Goal: Task Accomplishment & Management: Manage account settings

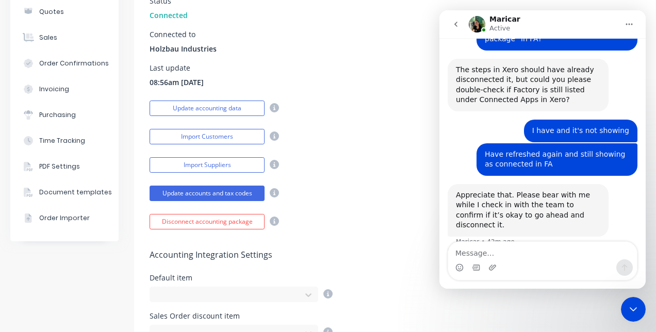
scroll to position [156, 0]
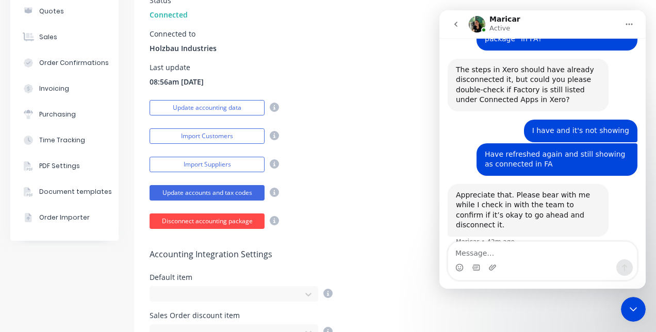
click at [221, 217] on button "Disconnect accounting package" at bounding box center [207, 221] width 115 height 15
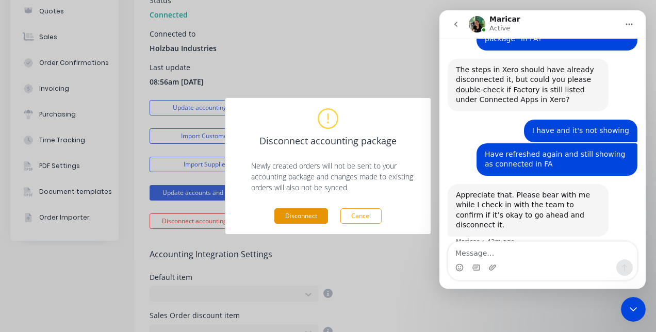
click at [291, 217] on button "Disconnect" at bounding box center [301, 215] width 54 height 15
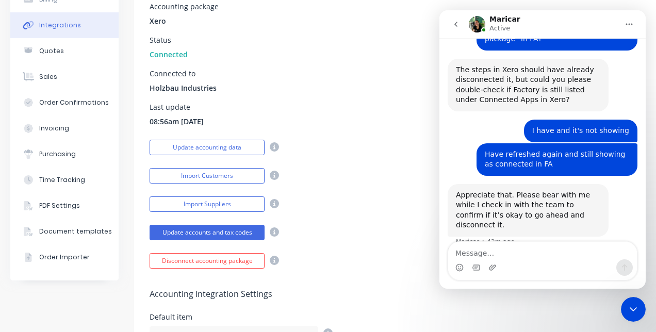
scroll to position [116, 0]
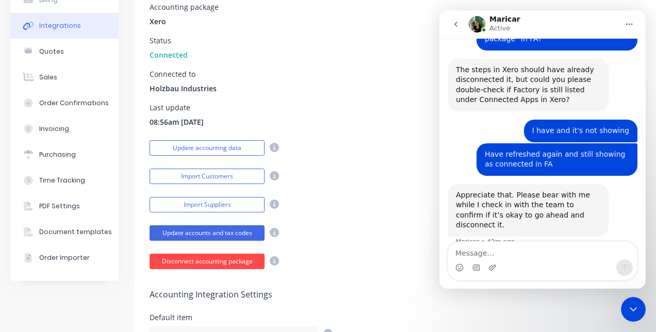
click at [230, 262] on button "Disconnect accounting package" at bounding box center [207, 261] width 115 height 15
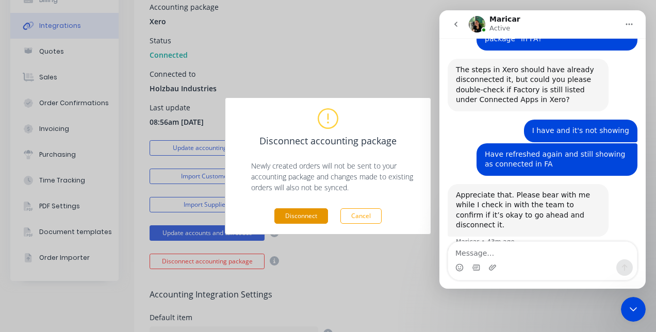
click at [309, 219] on button "Disconnect" at bounding box center [301, 215] width 54 height 15
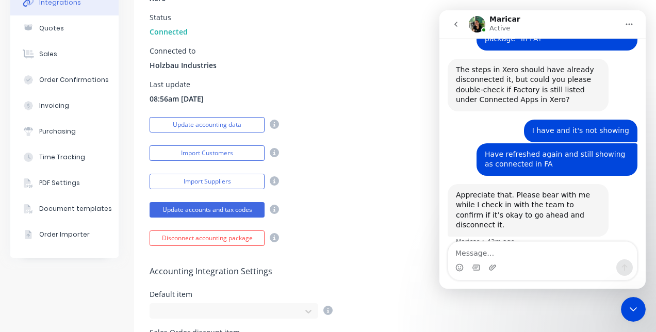
scroll to position [138, 0]
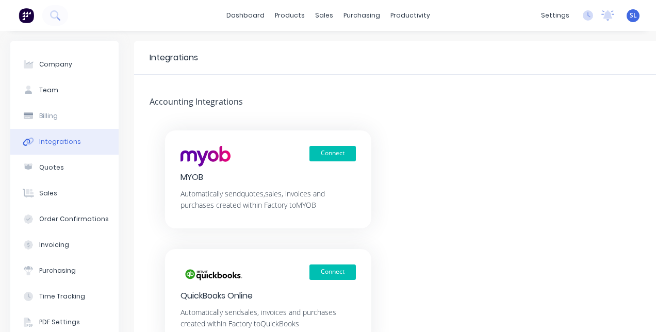
click at [69, 138] on div "Integrations" at bounding box center [60, 141] width 42 height 9
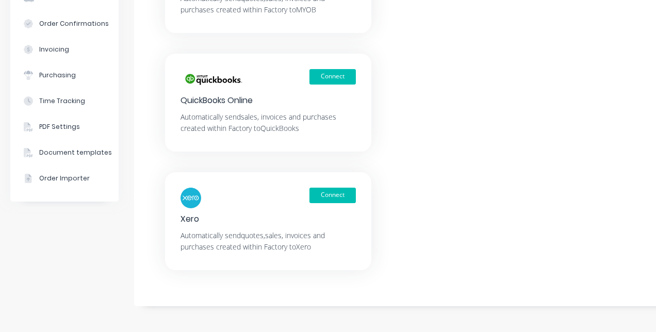
scroll to position [203, 0]
click at [320, 190] on button "Connect" at bounding box center [332, 195] width 46 height 15
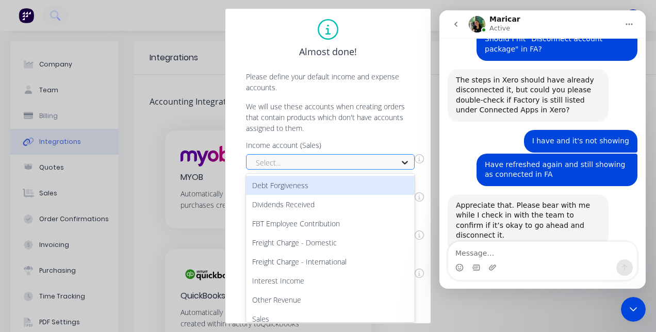
click at [405, 159] on icon at bounding box center [405, 162] width 10 height 10
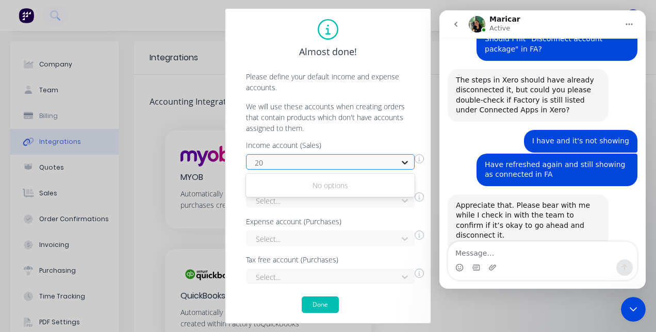
type input "200"
click at [353, 157] on div at bounding box center [324, 162] width 138 height 13
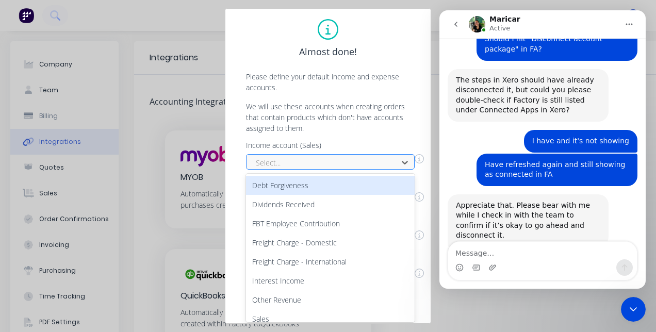
click at [347, 159] on div at bounding box center [324, 162] width 138 height 13
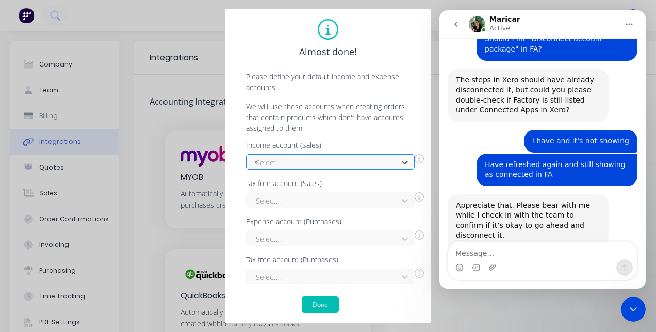
click at [347, 159] on div "s" at bounding box center [324, 162] width 138 height 13
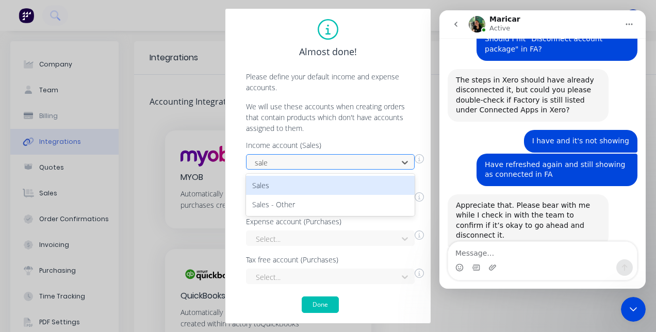
type input "sales"
click at [284, 184] on div "Sales" at bounding box center [330, 185] width 169 height 19
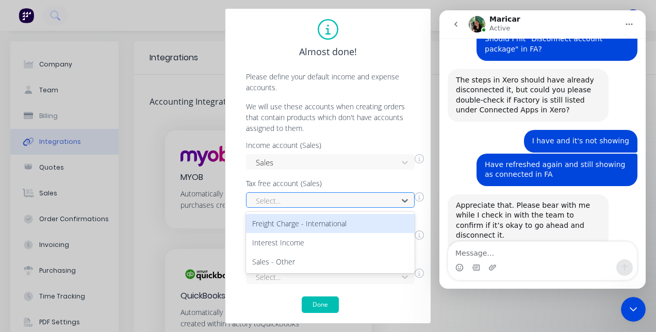
click at [297, 199] on div at bounding box center [324, 200] width 138 height 13
type input "sale"
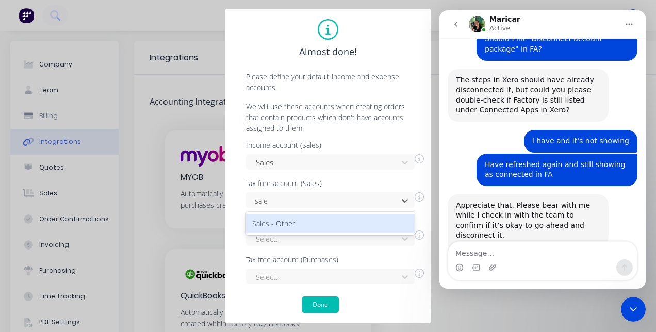
click at [291, 227] on div "Sales - Other" at bounding box center [330, 223] width 169 height 19
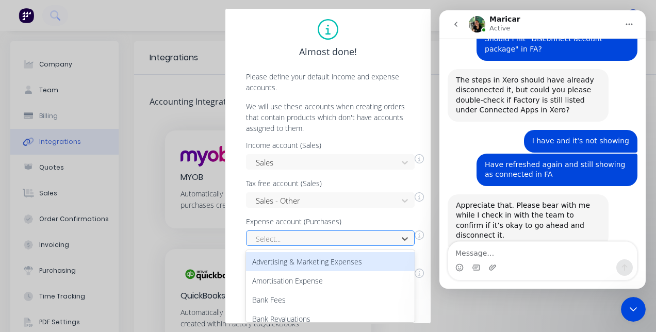
click at [291, 237] on div at bounding box center [324, 239] width 138 height 13
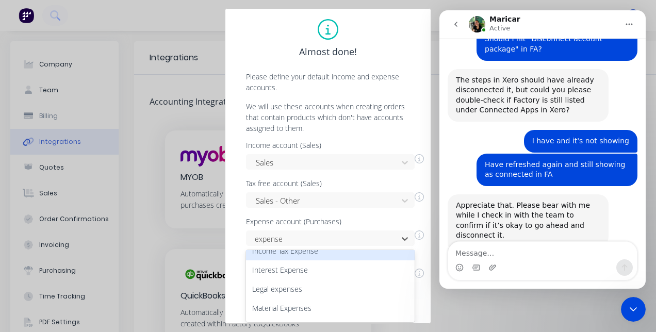
scroll to position [145, 0]
type input "e"
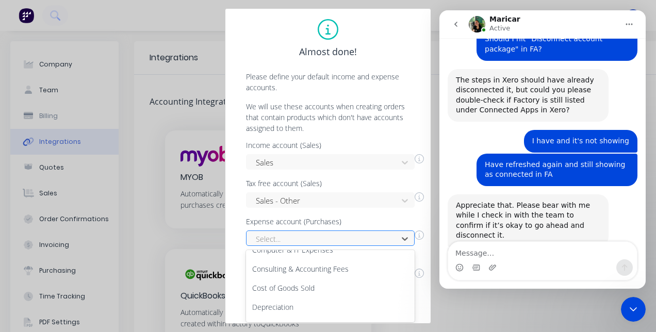
scroll to position [451, 0]
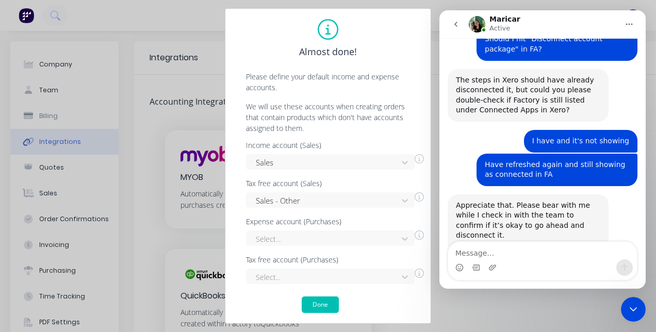
click at [479, 311] on div "Almost done! Please define your default income and expense accounts. We will us…" at bounding box center [328, 166] width 656 height 332
click at [324, 303] on button "Done" at bounding box center [320, 305] width 37 height 17
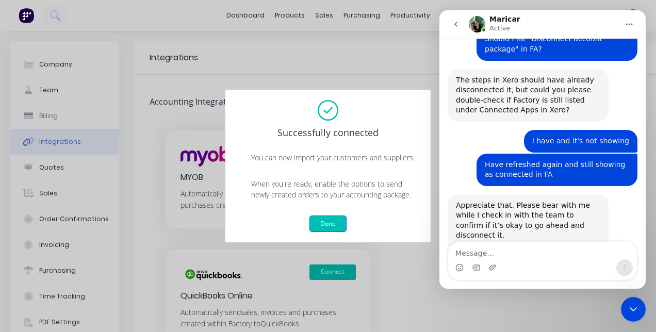
click at [325, 223] on button "Done" at bounding box center [327, 224] width 37 height 17
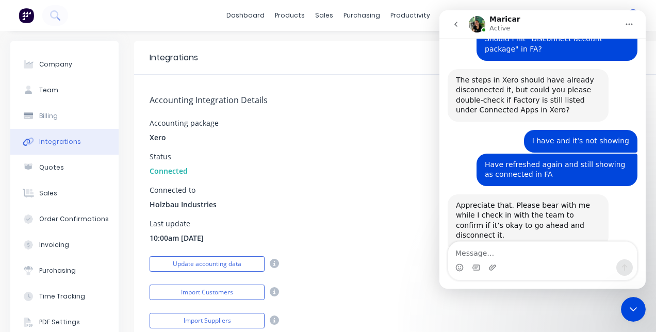
scroll to position [1, 0]
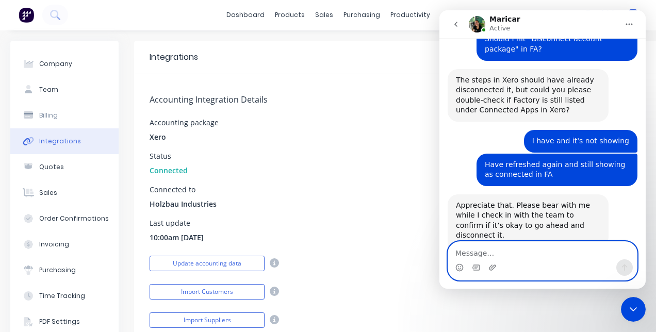
click at [485, 253] on textarea "Message…" at bounding box center [542, 251] width 189 height 18
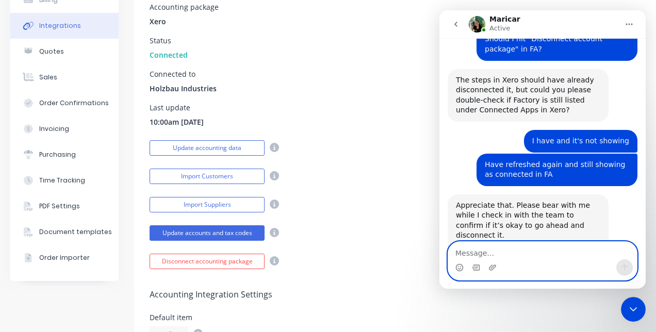
scroll to position [116, 0]
click at [482, 250] on textarea "Message…" at bounding box center [542, 251] width 189 height 18
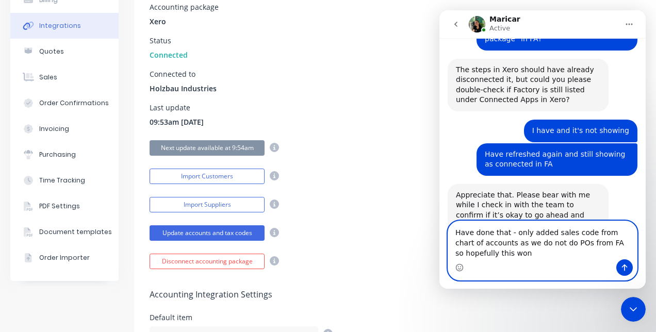
scroll to position [988, 0]
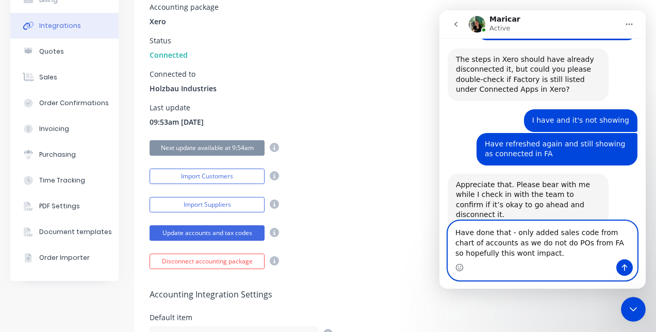
type textarea "Have done that - only added sales code from chart of accounts as we do not do P…"
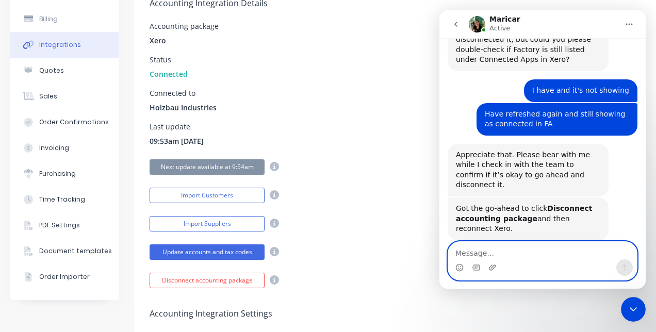
scroll to position [0, 0]
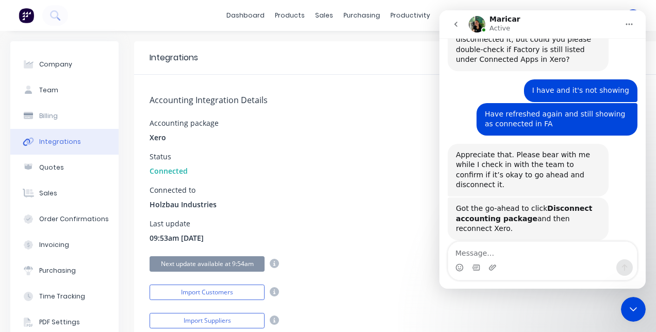
click at [456, 26] on icon "go back" at bounding box center [455, 24] width 3 height 5
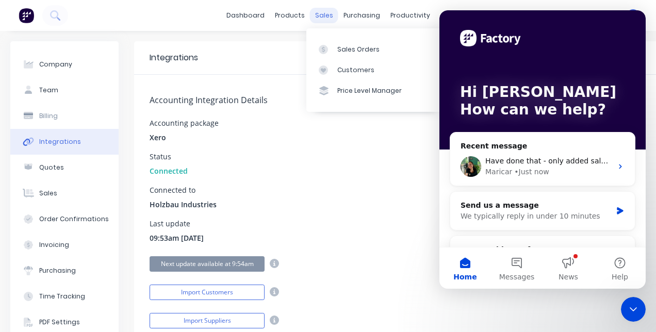
click at [317, 17] on div "sales" at bounding box center [324, 15] width 28 height 15
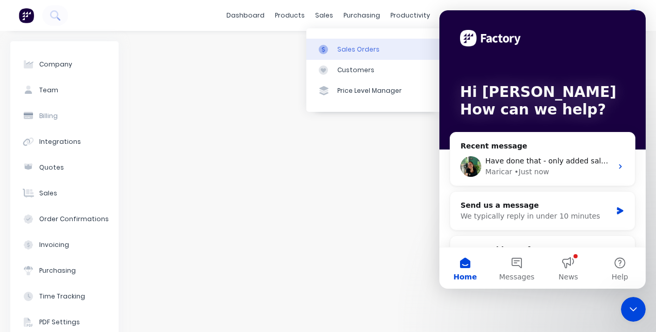
click at [349, 47] on div "Sales Orders" at bounding box center [358, 49] width 42 height 9
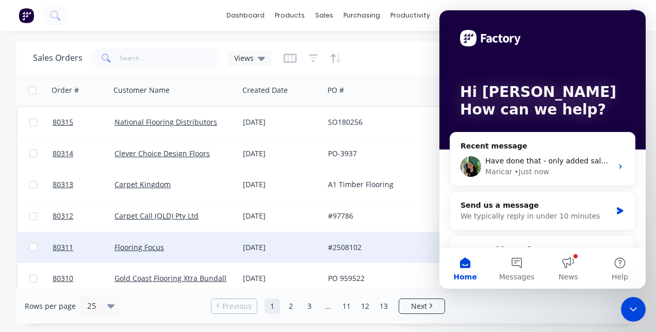
click at [414, 255] on div "#2508102" at bounding box center [388, 247] width 128 height 31
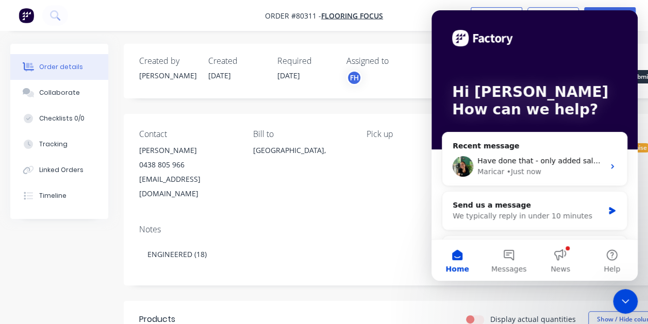
click at [624, 300] on icon "Close Intercom Messenger" at bounding box center [625, 302] width 12 height 12
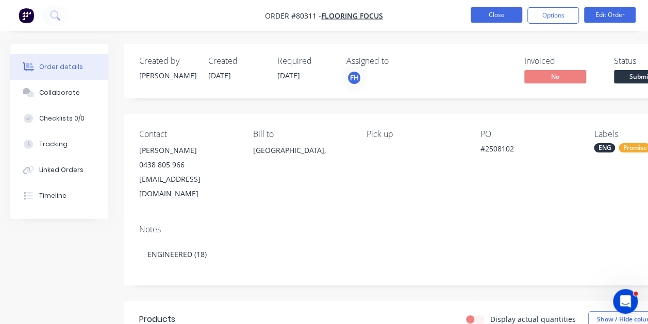
click at [508, 14] on button "Close" at bounding box center [497, 14] width 52 height 15
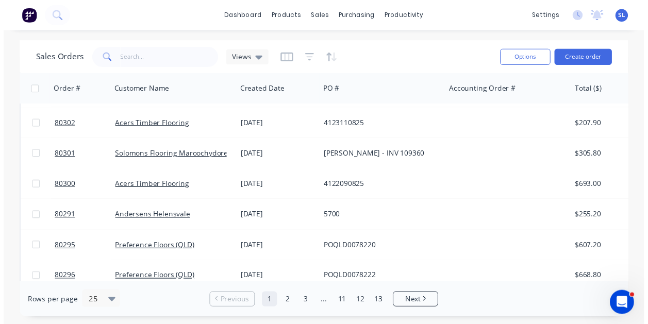
scroll to position [604, 0]
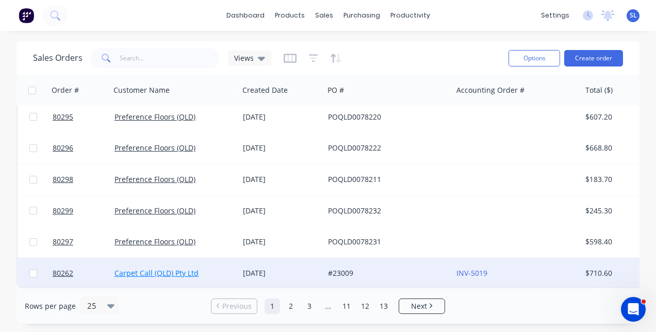
click at [181, 270] on link "Carpet Call (QLD) Pty Ltd" at bounding box center [156, 273] width 84 height 10
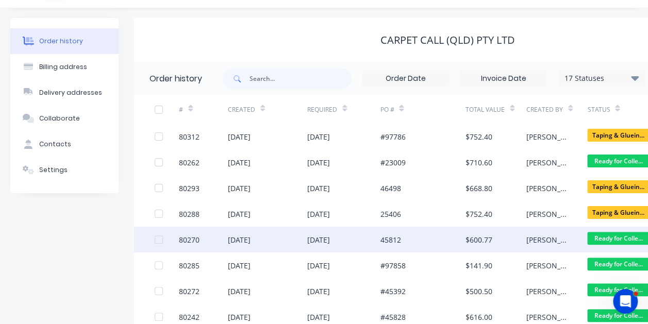
scroll to position [23, 117]
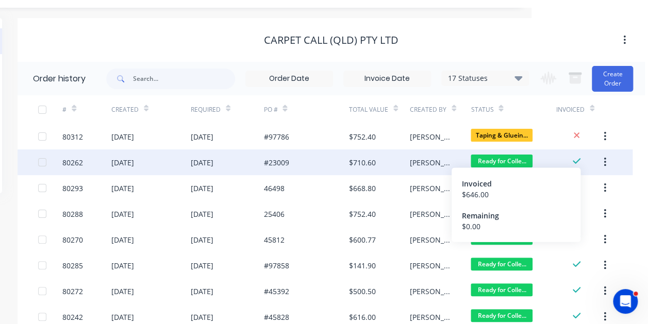
click at [579, 161] on icon at bounding box center [577, 161] width 8 height 9
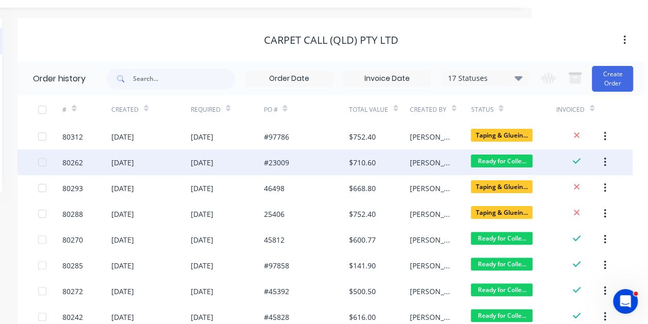
click at [212, 158] on div "13 Aug 2025" at bounding box center [202, 162] width 23 height 11
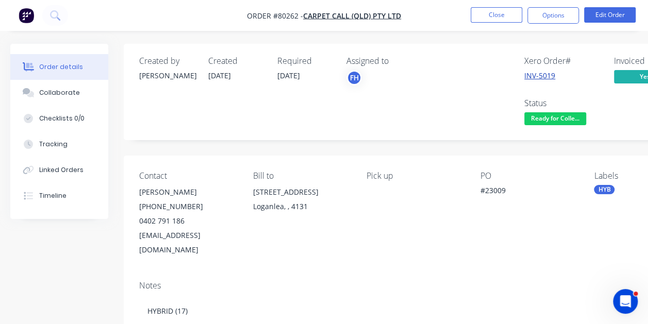
click at [526, 75] on link "INV-5019" at bounding box center [540, 76] width 31 height 10
click at [619, 299] on div "Open Intercom Messenger" at bounding box center [626, 302] width 34 height 34
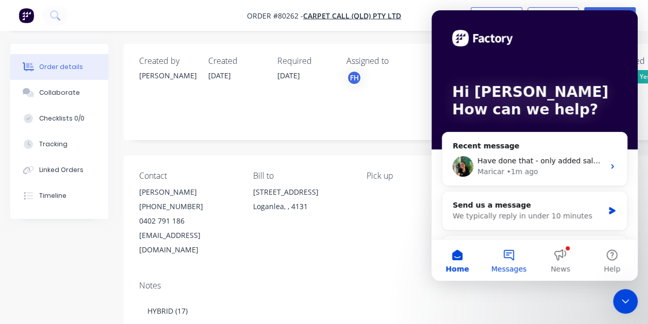
click at [509, 257] on button "Messages" at bounding box center [509, 260] width 52 height 41
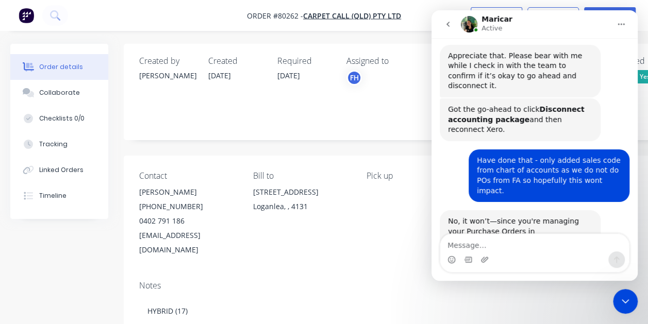
scroll to position [1111, 0]
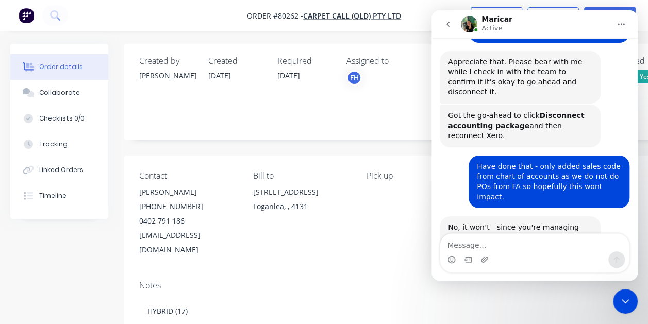
click at [350, 217] on div "Contact Heidi Schulz (07) 3489 1333 0402 791 186 qld.ops@carpetcall.com.au Bill…" at bounding box center [415, 214] width 583 height 117
